Goal: Check status

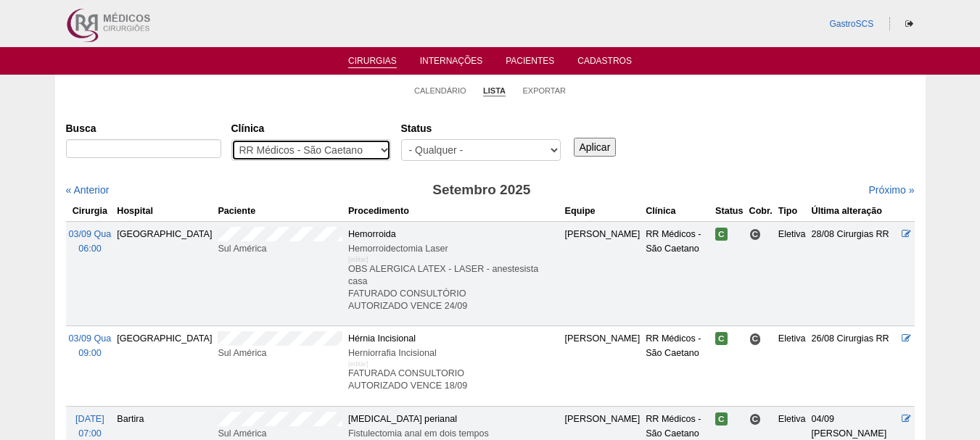
click at [320, 152] on select "- Qualquer - 6R Alphaville Assunção Bartira Brasil Christovão da Gama Cruz Azul…" at bounding box center [311, 150] width 160 height 22
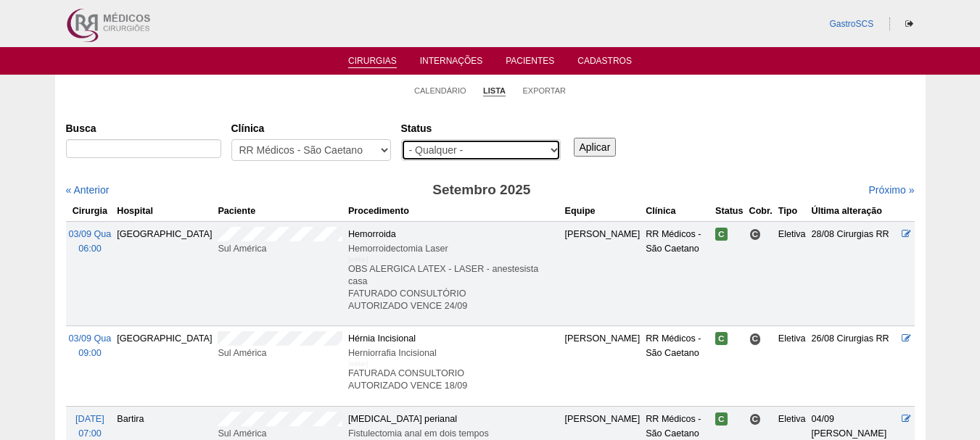
click at [441, 148] on select "- Qualquer - Reservada Confirmada Suspensa Cancelada" at bounding box center [481, 150] width 160 height 22
select select "conf"
click at [401, 139] on select "- Qualquer - Reservada Confirmada Suspensa Cancelada" at bounding box center [481, 150] width 160 height 22
click at [588, 147] on input "Aplicar" at bounding box center [595, 147] width 43 height 19
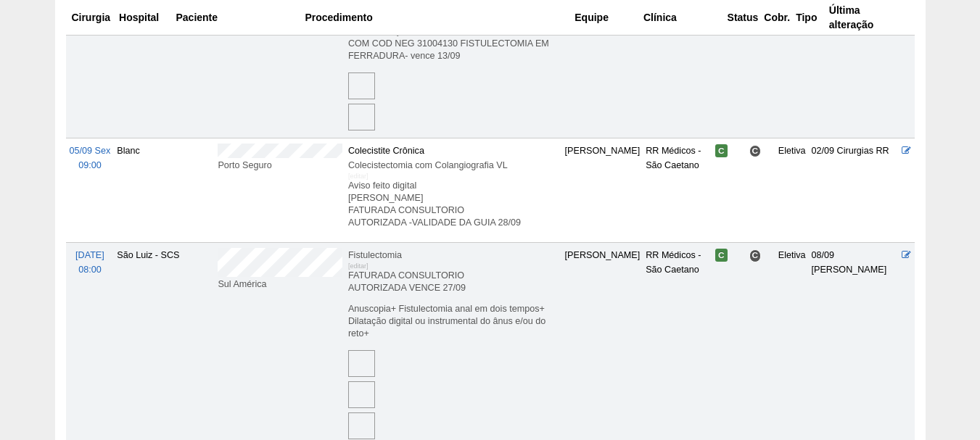
scroll to position [653, 0]
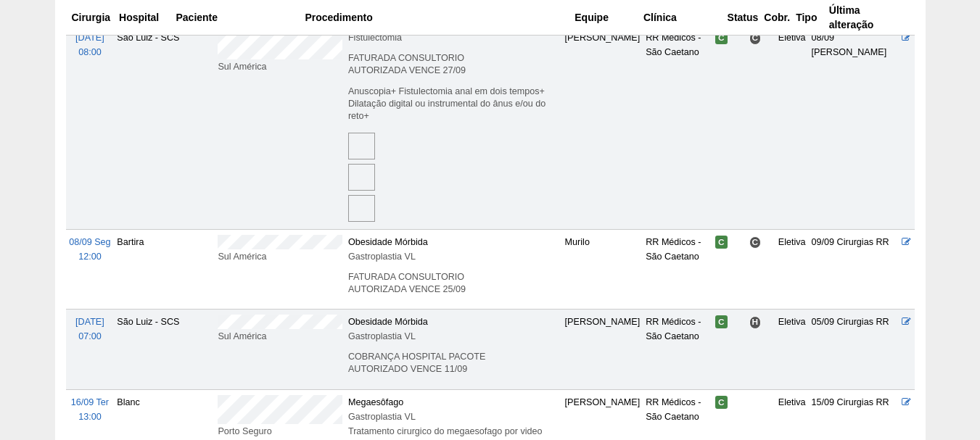
drag, startPoint x: 229, startPoint y: 370, endPoint x: 0, endPoint y: 339, distance: 231.3
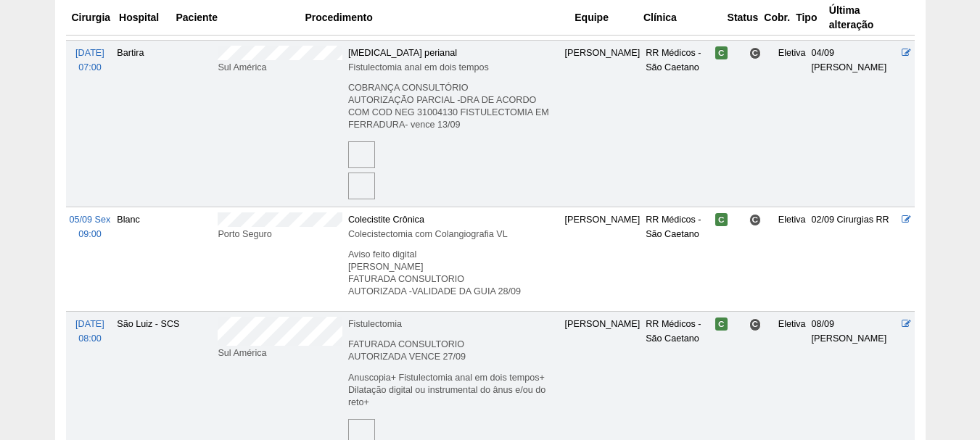
scroll to position [363, 0]
